Goal: Task Accomplishment & Management: Use online tool/utility

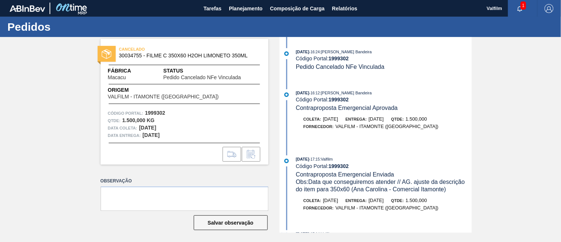
drag, startPoint x: 337, startPoint y: 67, endPoint x: 371, endPoint y: 65, distance: 34.4
click at [362, 65] on span "Pedido Cancelado NFe Vinculada" at bounding box center [340, 67] width 89 height 6
click at [390, 65] on div "03/09/2025 - 16:24 : Leticia Marquesini Bandeira Código Portal: 1999302 Pedido …" at bounding box center [384, 59] width 176 height 23
drag, startPoint x: 142, startPoint y: 135, endPoint x: 219, endPoint y: 131, distance: 76.7
click at [219, 131] on div "Código Portal: 1999302 Qtde : 1.500,000 KG Data coleta: 24/09/2025 Data entrega…" at bounding box center [185, 124] width 168 height 30
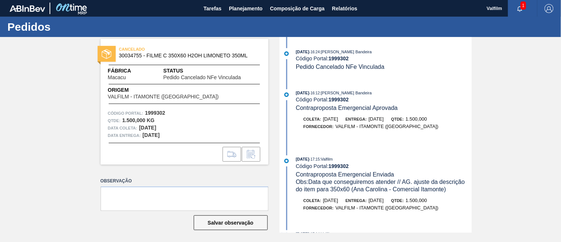
click at [366, 115] on div "03/09/2025 - 16:12 : Leticia Marquesini Bandeira Código Portal: 1999302 Contrap…" at bounding box center [376, 116] width 190 height 55
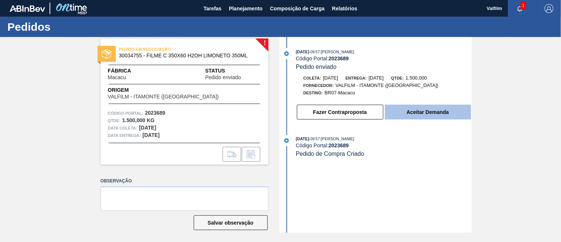
click at [419, 113] on button "Aceitar Demanda" at bounding box center [428, 112] width 86 height 15
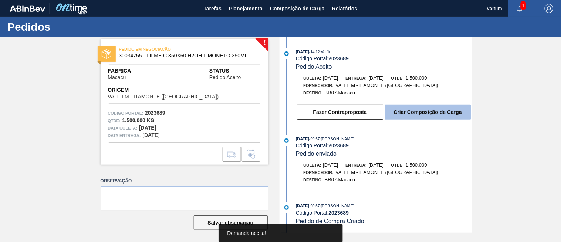
click at [423, 115] on button "Criar Composição de Carga" at bounding box center [428, 112] width 86 height 15
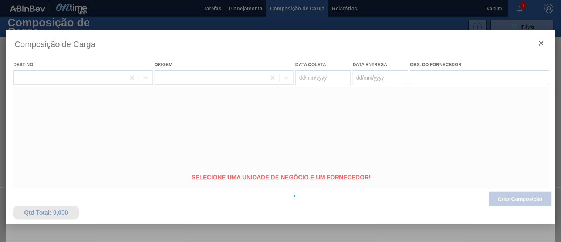
type coleta "[DATE]"
type entrega "[DATE]"
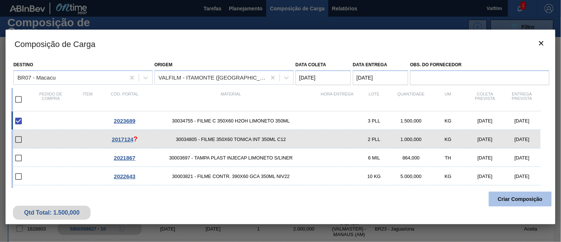
click at [517, 200] on button "Criar Composição" at bounding box center [520, 199] width 63 height 15
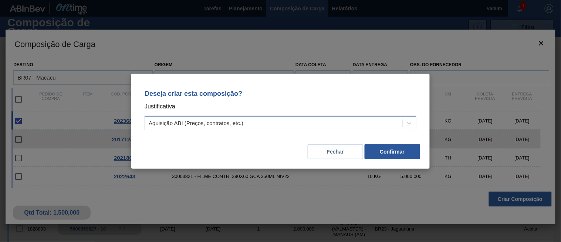
click at [287, 119] on div "Aquisição ABI (Preços, contratos, etc.)" at bounding box center [273, 123] width 257 height 11
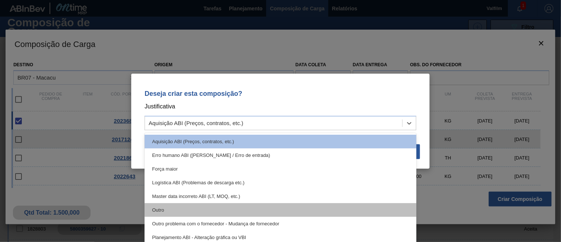
click at [162, 208] on div "Outro" at bounding box center [281, 210] width 272 height 14
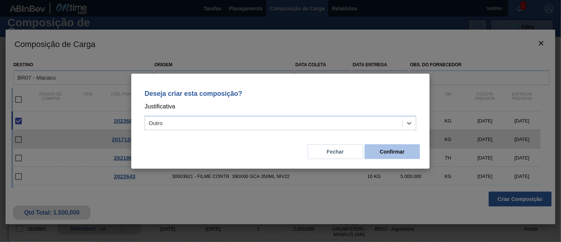
click at [397, 158] on button "Confirmar" at bounding box center [392, 151] width 55 height 15
